Goal: Task Accomplishment & Management: Use online tool/utility

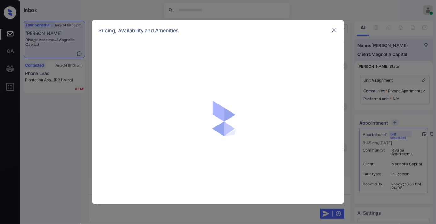
scroll to position [392, 0]
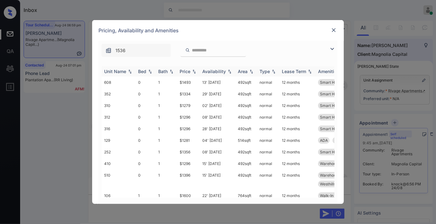
click at [193, 72] on img at bounding box center [194, 71] width 6 height 4
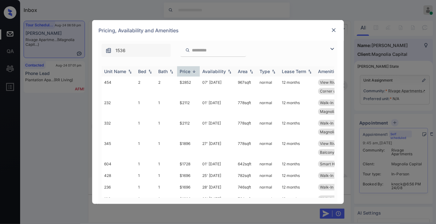
click at [193, 72] on img at bounding box center [194, 71] width 6 height 5
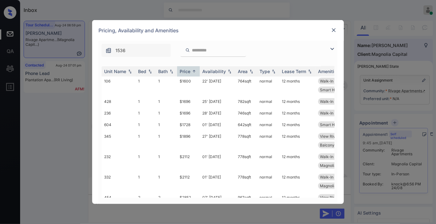
scroll to position [224, 0]
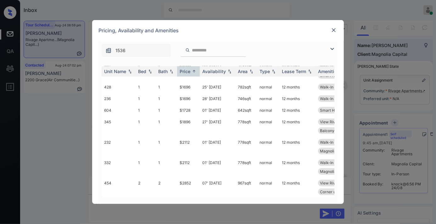
click at [335, 32] on img at bounding box center [333, 30] width 6 height 6
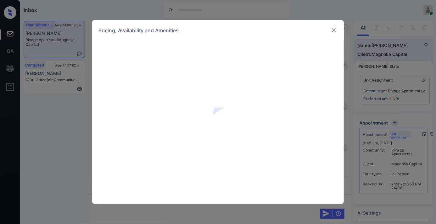
scroll to position [392, 0]
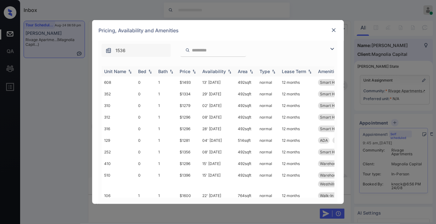
click at [195, 70] on img at bounding box center [194, 71] width 6 height 4
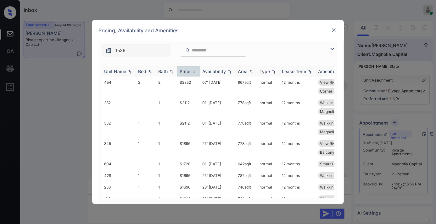
click at [195, 70] on img at bounding box center [194, 71] width 6 height 5
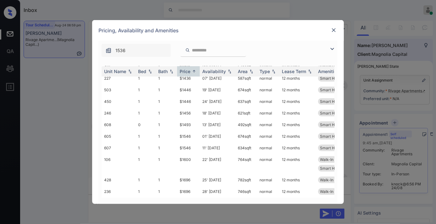
scroll to position [78, 0]
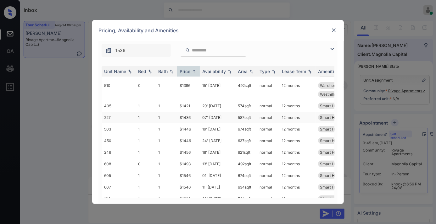
click at [188, 118] on td "$1436" at bounding box center [188, 118] width 23 height 12
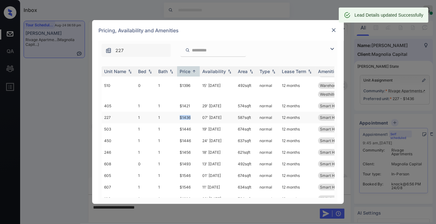
drag, startPoint x: 178, startPoint y: 118, endPoint x: 190, endPoint y: 117, distance: 12.0
click at [190, 117] on td "$1436" at bounding box center [188, 118] width 23 height 12
copy td "$1436"
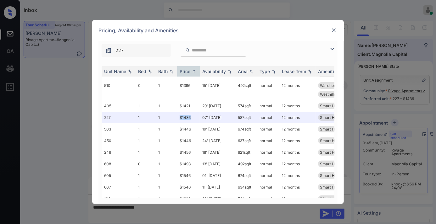
click at [334, 30] on img at bounding box center [333, 30] width 6 height 6
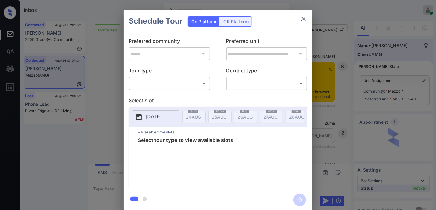
scroll to position [454, 0]
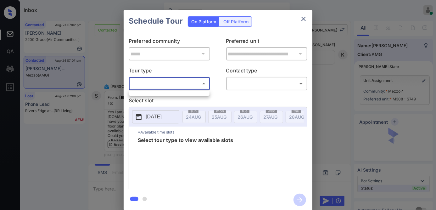
click at [156, 85] on body "Inbox Caroline Dacanay Online Set yourself offline Set yourself on break Profil…" at bounding box center [218, 105] width 436 height 210
click at [156, 95] on div at bounding box center [169, 92] width 80 height 5
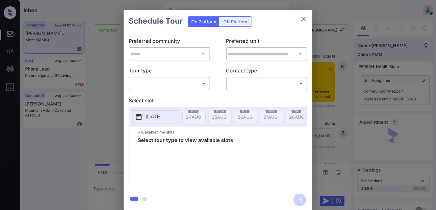
scroll to position [572, 0]
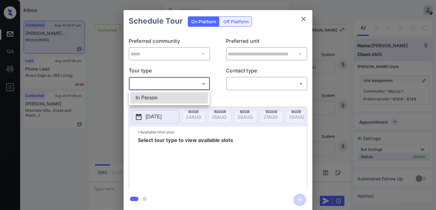
click at [166, 82] on body "Inbox Caroline Dacanay Online Set yourself offline Set yourself on break Profil…" at bounding box center [218, 105] width 436 height 210
click at [169, 90] on div at bounding box center [218, 105] width 436 height 210
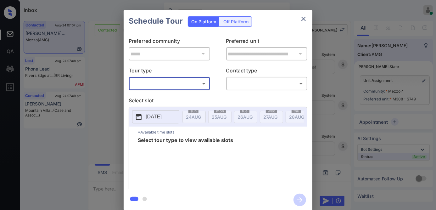
click at [169, 95] on div "**********" at bounding box center [217, 110] width 189 height 157
click at [175, 81] on body "Inbox Caroline Dacanay Online Set yourself offline Set yourself on break Profil…" at bounding box center [218, 105] width 436 height 210
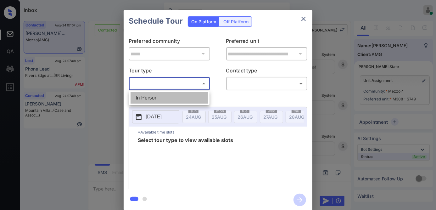
click at [175, 96] on li "In Person" at bounding box center [168, 97] width 77 height 11
type input "********"
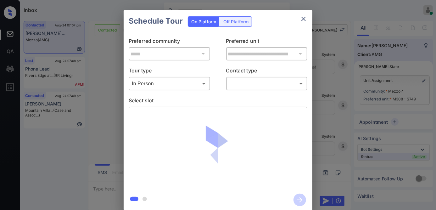
click at [239, 89] on div "​ ​" at bounding box center [266, 84] width 81 height 14
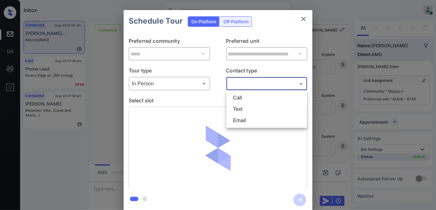
click at [242, 82] on body "Inbox Caroline Dacanay Online Set yourself offline Set yourself on break Profil…" at bounding box center [218, 105] width 436 height 210
click at [243, 113] on li "Text" at bounding box center [266, 108] width 77 height 11
type input "****"
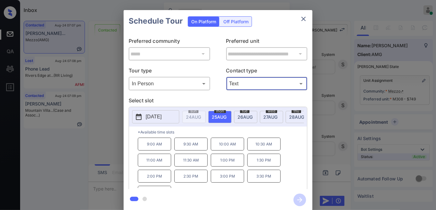
click at [162, 117] on p "2025-08-25" at bounding box center [153, 117] width 16 height 8
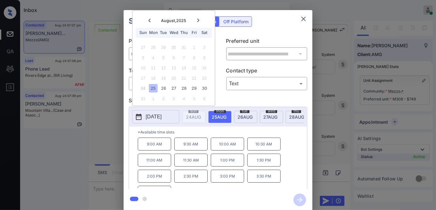
click at [106, 128] on div "**********" at bounding box center [218, 110] width 436 height 220
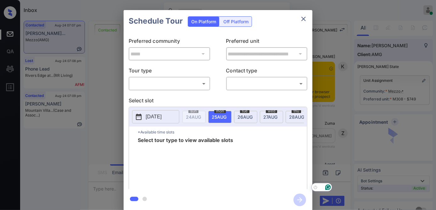
click at [198, 81] on body "Inbox Caroline Dacanay Online Set yourself offline Set yourself on break Profil…" at bounding box center [218, 105] width 436 height 210
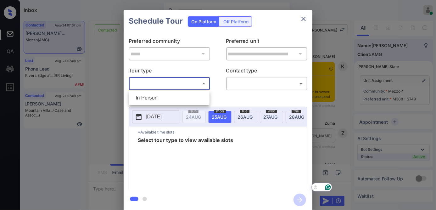
scroll to position [1196, 0]
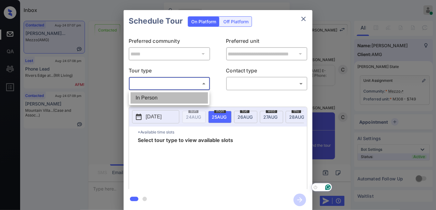
drag, startPoint x: 198, startPoint y: 101, endPoint x: 241, endPoint y: 90, distance: 44.2
click at [198, 100] on li "In Person" at bounding box center [168, 97] width 77 height 11
type input "********"
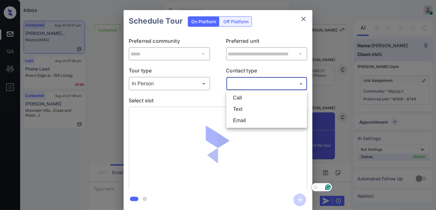
drag, startPoint x: 242, startPoint y: 82, endPoint x: 246, endPoint y: 98, distance: 16.6
click at [242, 83] on body "Inbox Caroline Dacanay Online Set yourself offline Set yourself on break Profil…" at bounding box center [218, 105] width 436 height 210
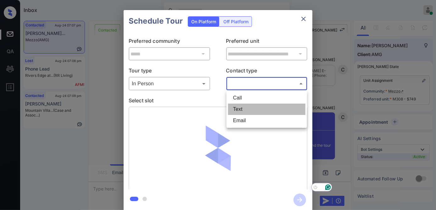
click at [247, 110] on li "Text" at bounding box center [266, 108] width 77 height 11
type input "****"
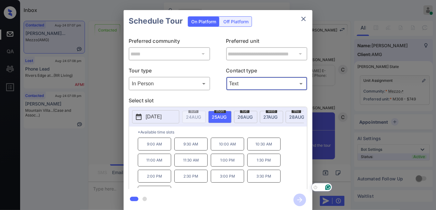
click at [169, 147] on p "9:00 AM" at bounding box center [154, 143] width 33 height 13
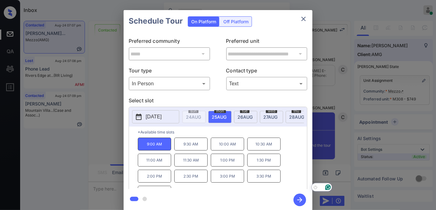
click at [297, 199] on icon "button" at bounding box center [299, 199] width 13 height 13
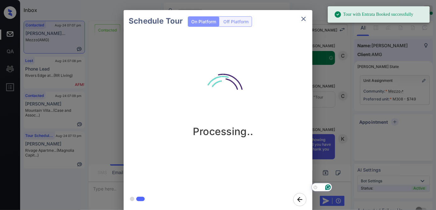
scroll to position [1331, 0]
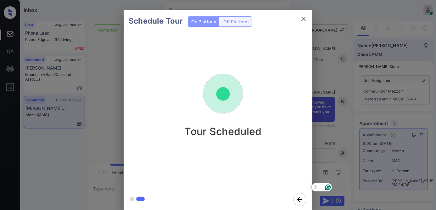
click at [304, 15] on icon "close" at bounding box center [303, 19] width 8 height 8
